Goal: Navigation & Orientation: Find specific page/section

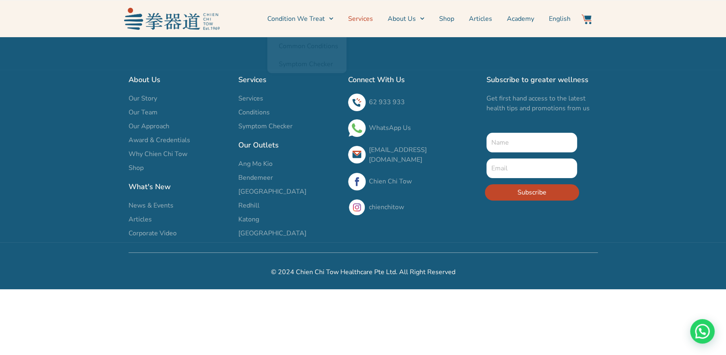
click at [367, 18] on link "Services" at bounding box center [360, 19] width 25 height 20
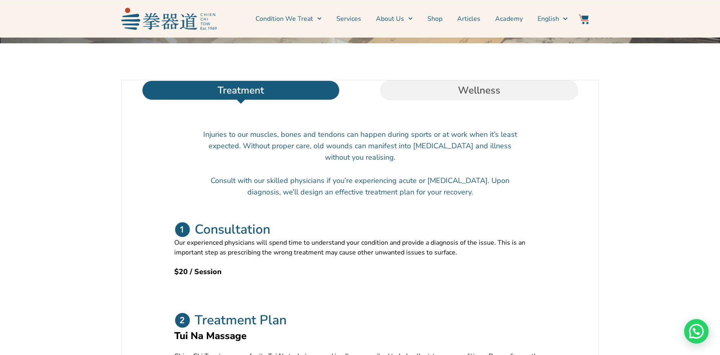
scroll to position [245, 0]
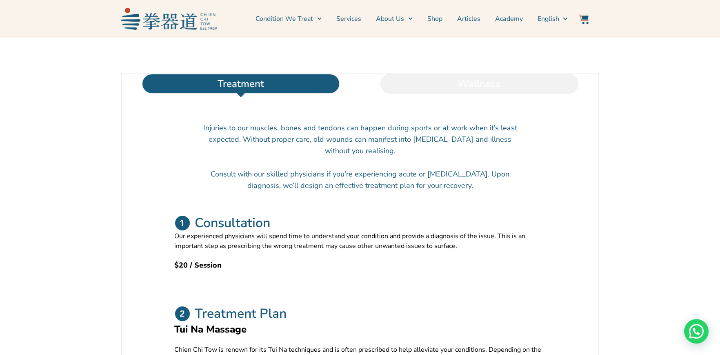
click at [457, 93] on li "Wellness" at bounding box center [479, 84] width 238 height 20
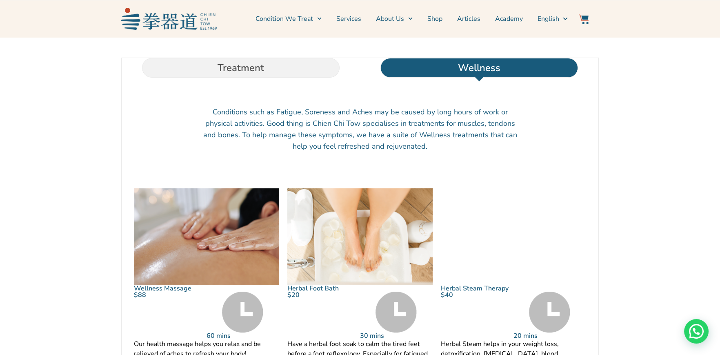
scroll to position [163, 0]
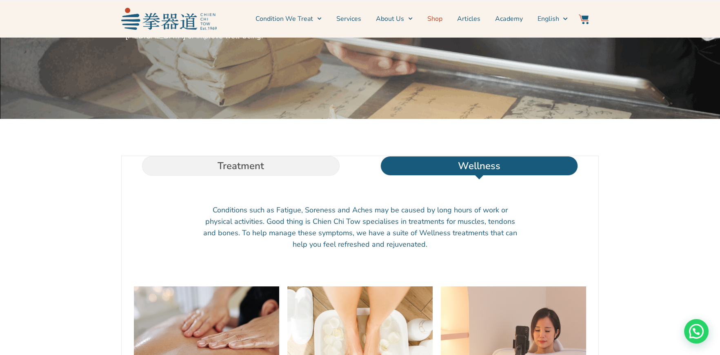
click at [438, 19] on link "Shop" at bounding box center [434, 19] width 15 height 20
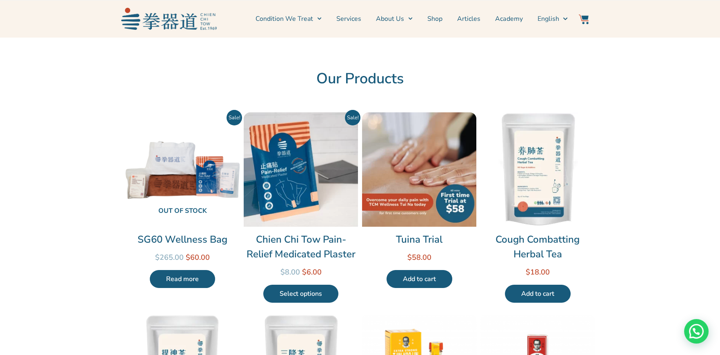
click at [200, 20] on img at bounding box center [168, 19] width 95 height 22
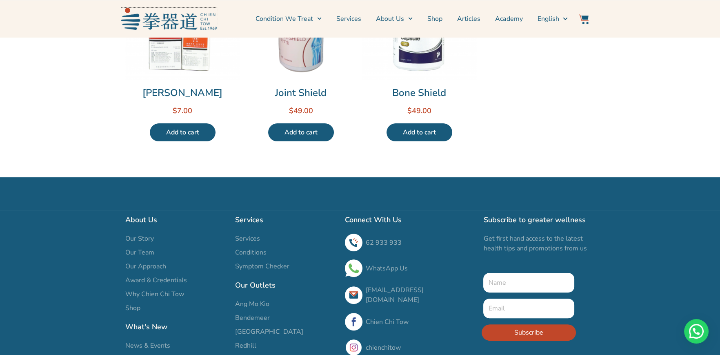
scroll to position [623, 0]
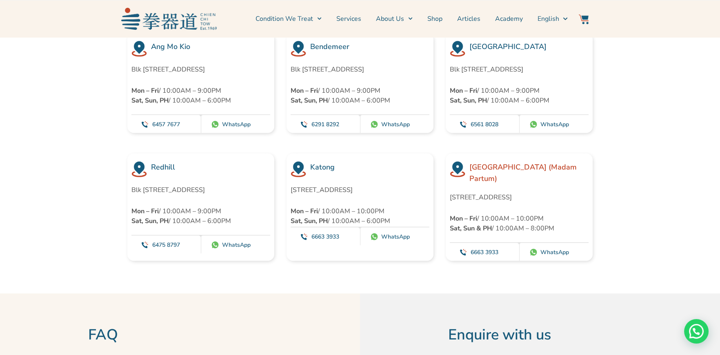
scroll to position [2195, 0]
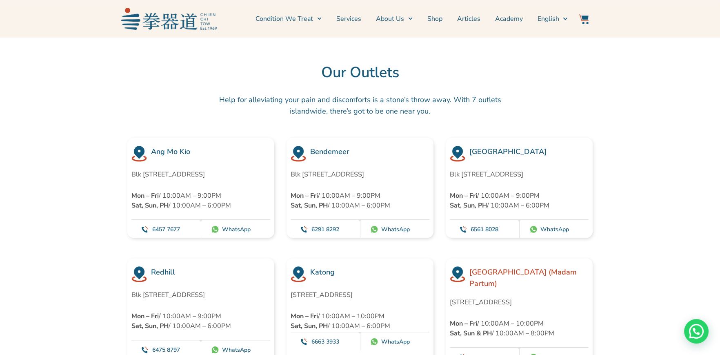
click at [181, 25] on img at bounding box center [168, 19] width 95 height 22
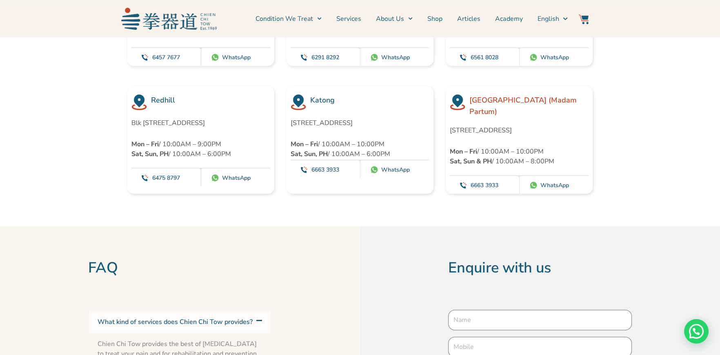
scroll to position [2529, 0]
